Goal: Check status

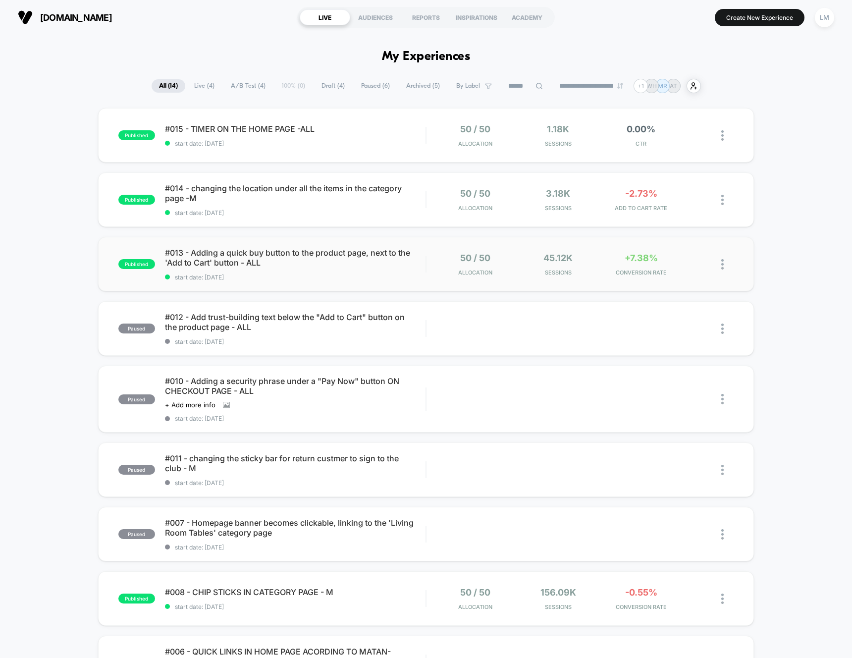
click at [245, 247] on div "published #013 - Adding a quick buy button to the product page, next to the 'Ad…" at bounding box center [426, 264] width 656 height 55
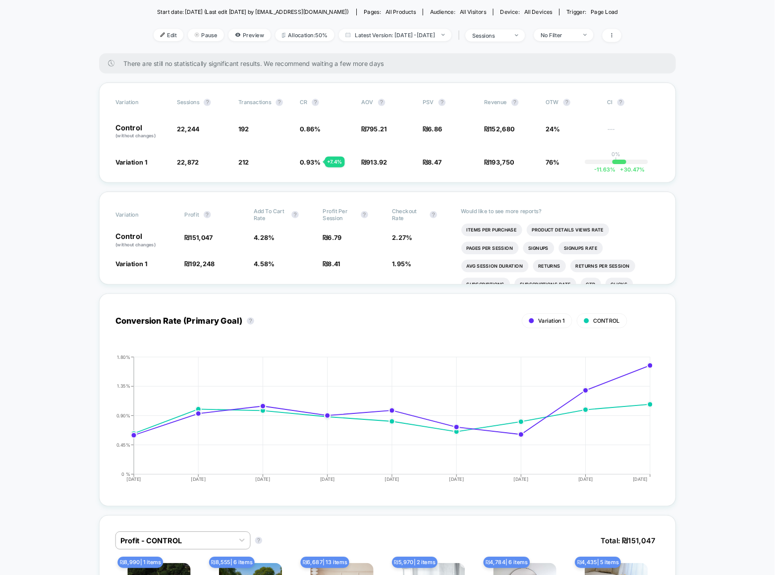
scroll to position [130, 0]
drag, startPoint x: 626, startPoint y: 144, endPoint x: 156, endPoint y: 141, distance: 470.4
click at [156, 141] on div "Control (without changes) 22,244 192 0.86 % ₪ 795.21 ₪ 6.86 ₪ 152,680 24% ---" at bounding box center [426, 144] width 599 height 17
click at [116, 139] on div "Variation Sessions ? Transactions ? CR ? AOV ? PSV ? Revenue ? OTW ? CI ? Contr…" at bounding box center [426, 145] width 634 height 110
click at [138, 137] on p "Control (without changes)" at bounding box center [155, 144] width 57 height 17
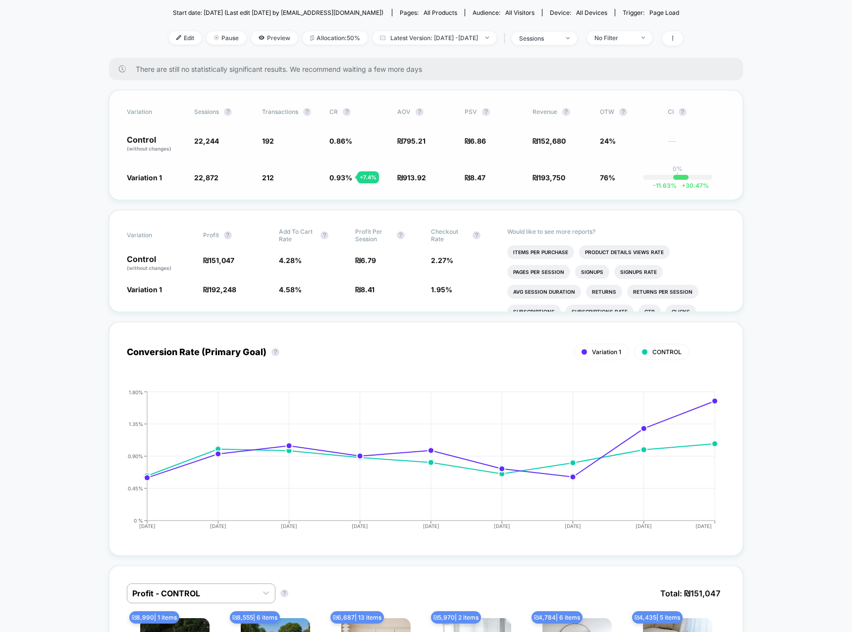
click at [138, 137] on p "Control (without changes)" at bounding box center [155, 144] width 57 height 17
click at [208, 141] on span "22,244" at bounding box center [206, 141] width 25 height 8
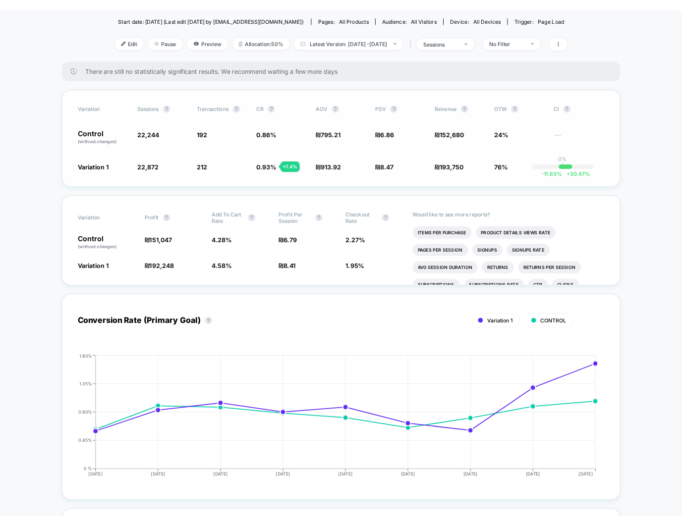
scroll to position [130, 0]
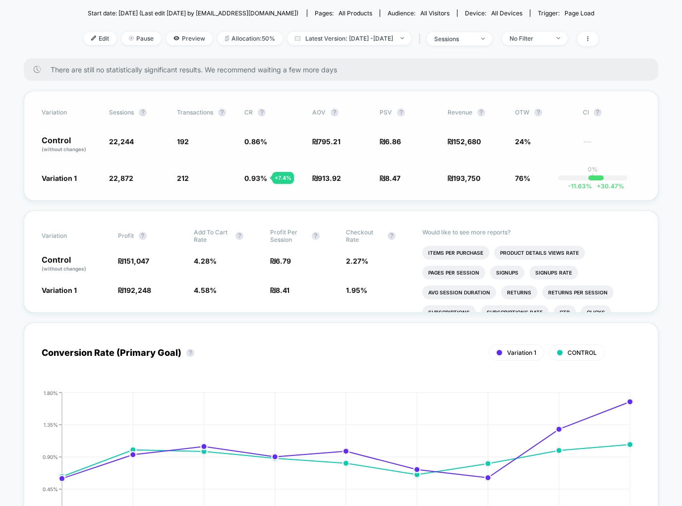
click at [461, 144] on span "152,680" at bounding box center [467, 141] width 28 height 8
click at [458, 144] on span "152,680" at bounding box center [467, 141] width 28 height 8
click at [256, 177] on span "0.93 %" at bounding box center [255, 178] width 23 height 8
click at [492, 36] on span "sessions" at bounding box center [459, 38] width 65 height 13
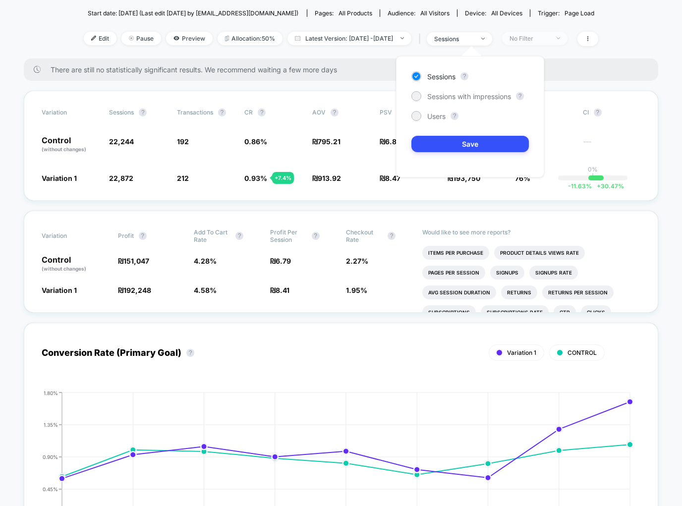
click at [549, 38] on div "No Filter" at bounding box center [530, 38] width 40 height 7
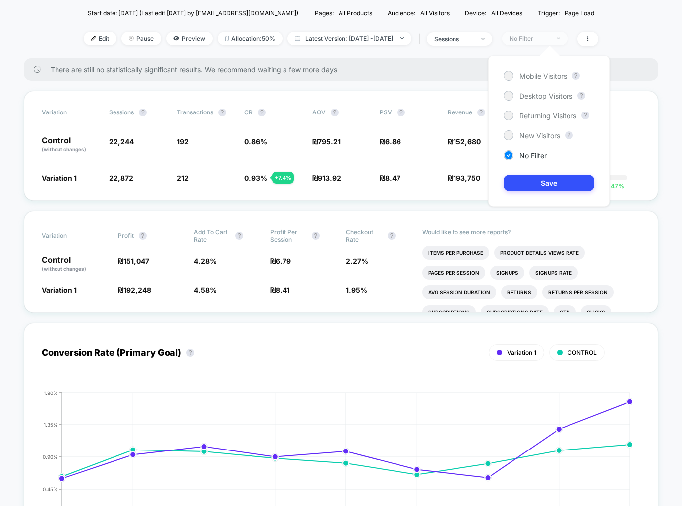
click at [549, 38] on div "No Filter" at bounding box center [530, 38] width 40 height 7
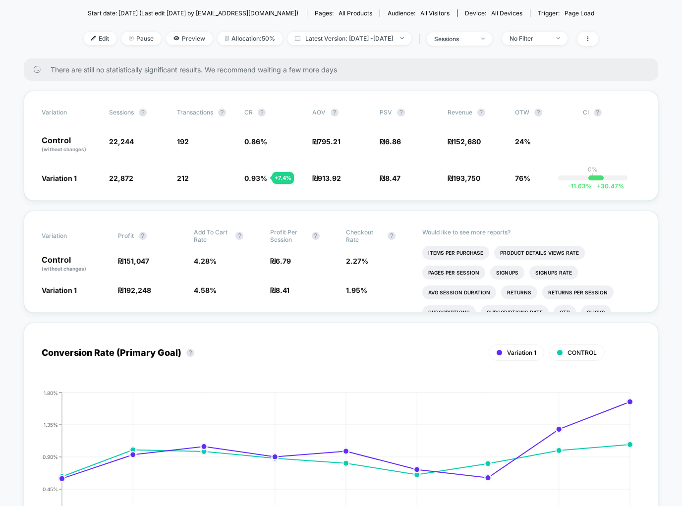
click at [639, 74] on div "There are still no statistically significant results. We recommend waiting a fe…" at bounding box center [341, 69] width 634 height 22
drag, startPoint x: 609, startPoint y: 66, endPoint x: 58, endPoint y: 57, distance: 550.2
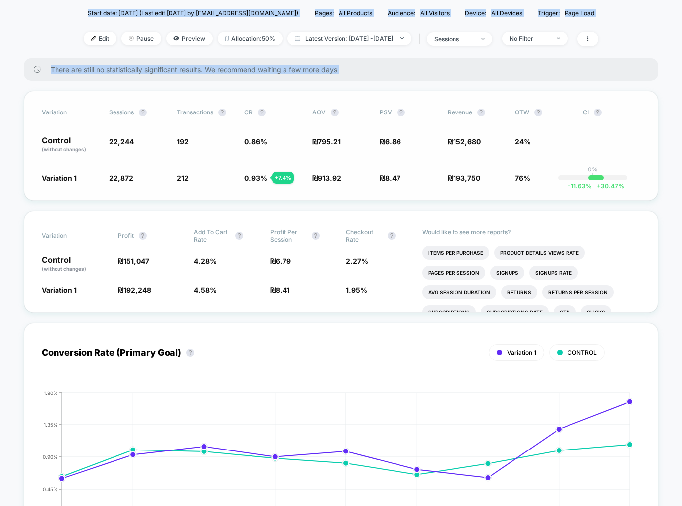
drag, startPoint x: 27, startPoint y: 11, endPoint x: 655, endPoint y: 196, distance: 655.1
click at [655, 196] on div "Variation Sessions ? Transactions ? CR ? AOV ? PSV ? Revenue ? OTW ? CI ? Contr…" at bounding box center [341, 146] width 634 height 110
drag, startPoint x: 655, startPoint y: 196, endPoint x: 417, endPoint y: 122, distance: 249.4
click at [417, 122] on div "Variation Sessions ? Transactions ? CR ? AOV ? PSV ? Revenue ? OTW ? CI ? Contr…" at bounding box center [341, 146] width 634 height 110
